Goal: Task Accomplishment & Management: Manage account settings

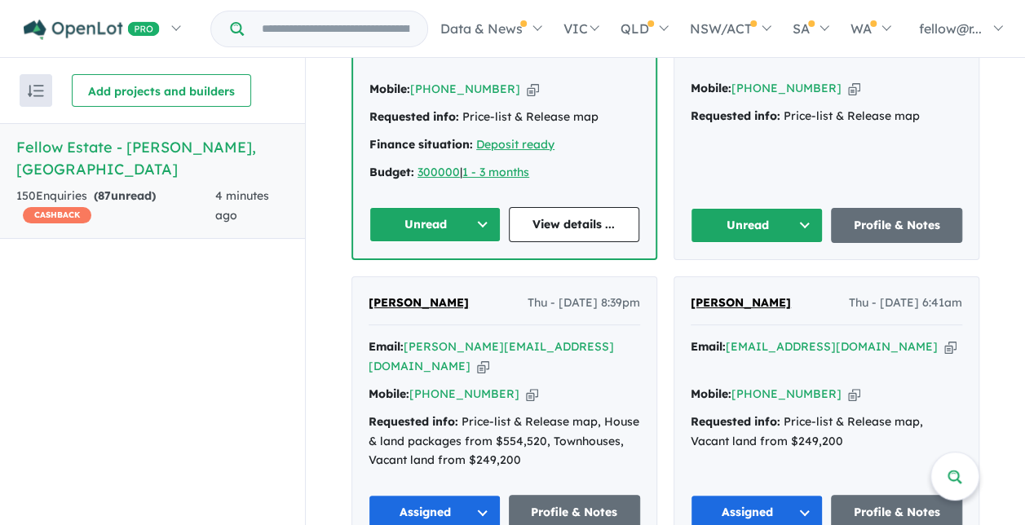
scroll to position [816, 0]
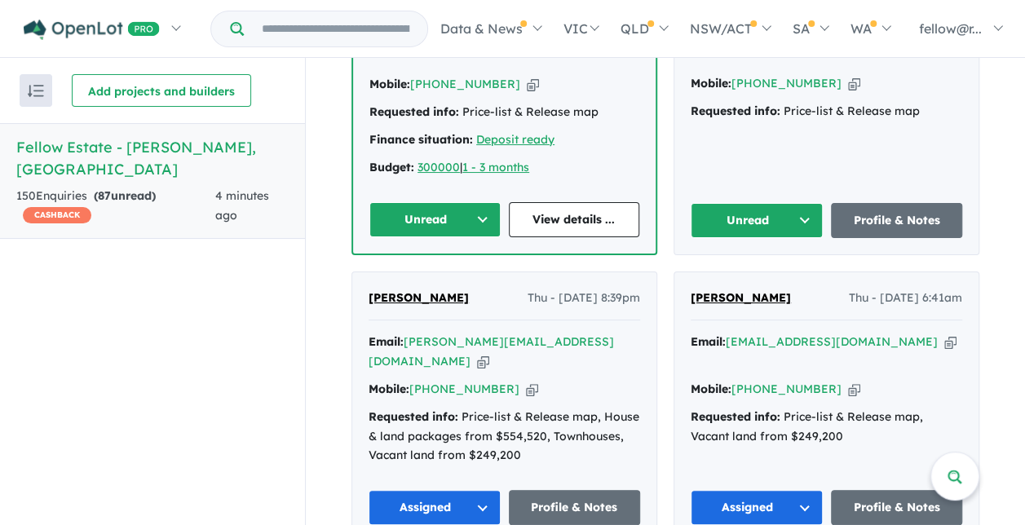
click at [747, 217] on button "Unread" at bounding box center [757, 220] width 132 height 35
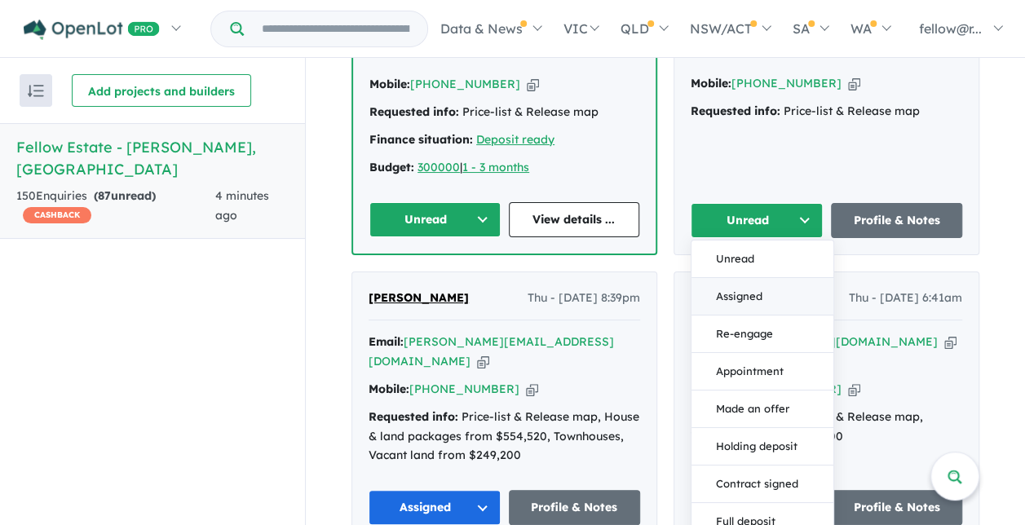
click at [741, 287] on button "Assigned" at bounding box center [763, 296] width 142 height 38
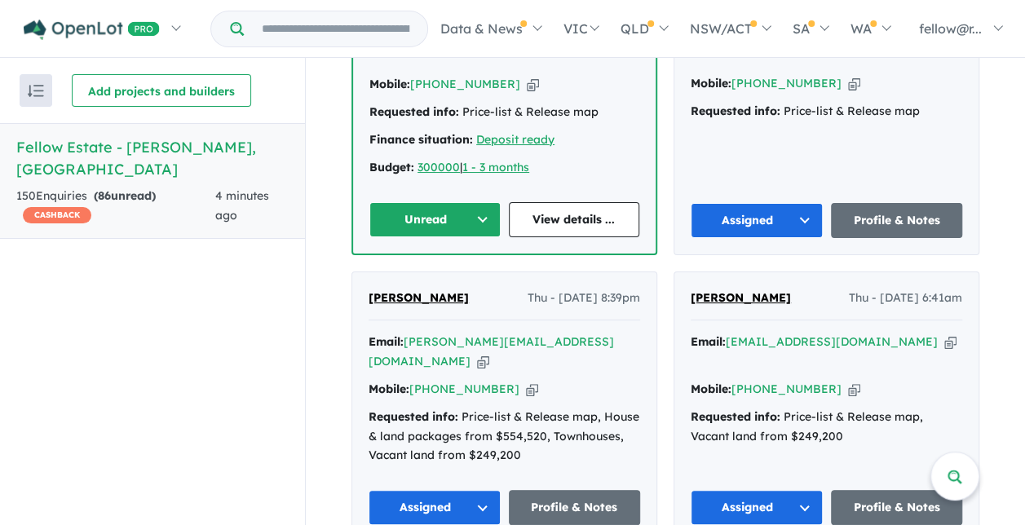
click at [433, 202] on button "Unread" at bounding box center [434, 219] width 131 height 35
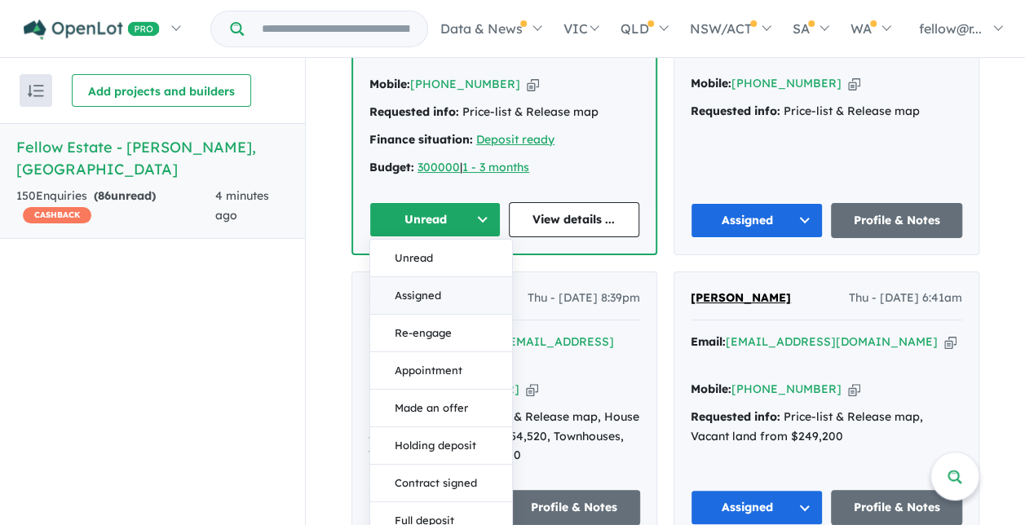
click at [418, 291] on button "Assigned" at bounding box center [441, 295] width 142 height 38
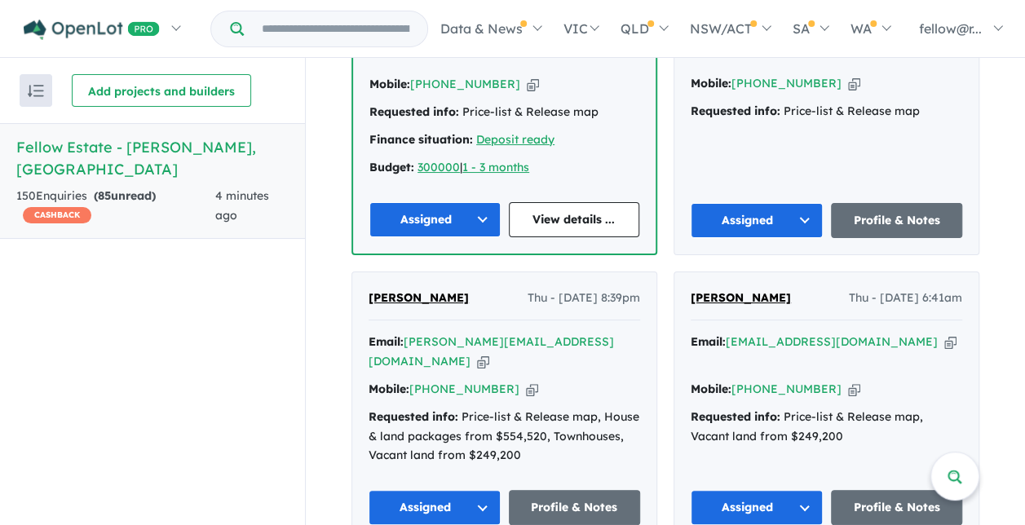
scroll to position [734, 0]
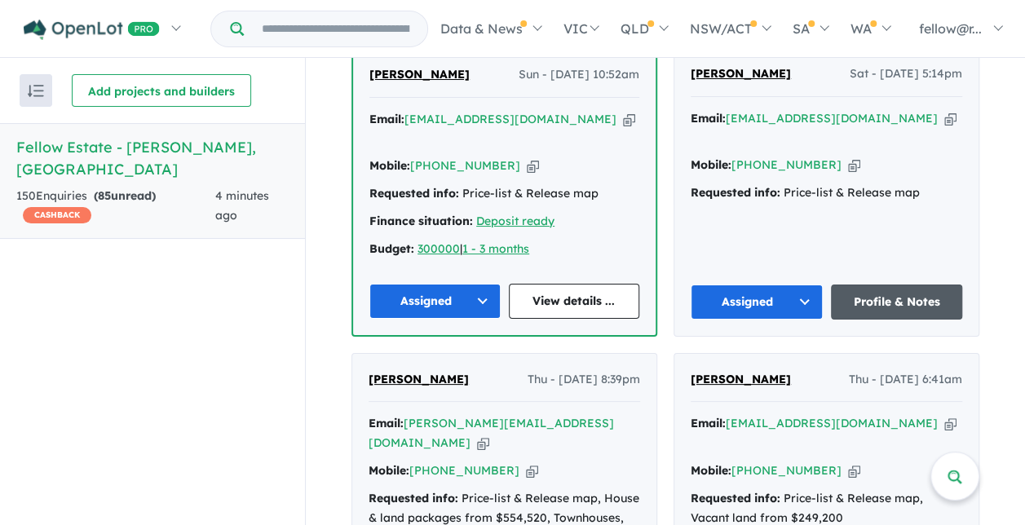
click at [887, 306] on link "Profile & Notes" at bounding box center [897, 302] width 132 height 35
click at [534, 284] on link "View details ..." at bounding box center [574, 301] width 131 height 35
